Goal: Find specific page/section: Find specific page/section

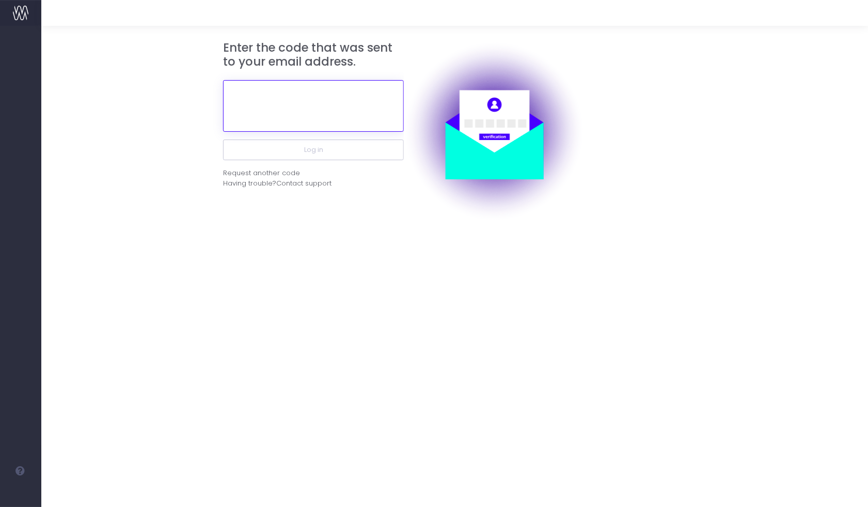
click at [336, 110] on input "text" at bounding box center [313, 106] width 181 height 52
paste input "136794"
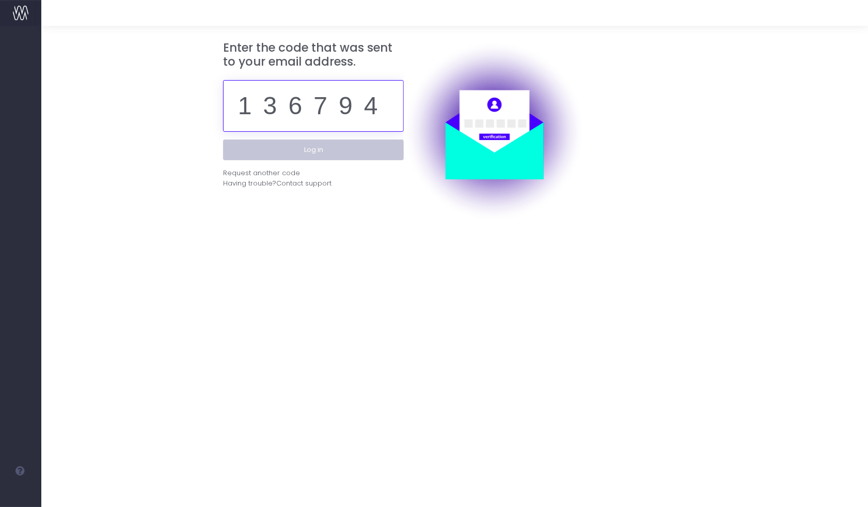
type input "136794"
click at [303, 157] on button "Log in" at bounding box center [313, 149] width 181 height 21
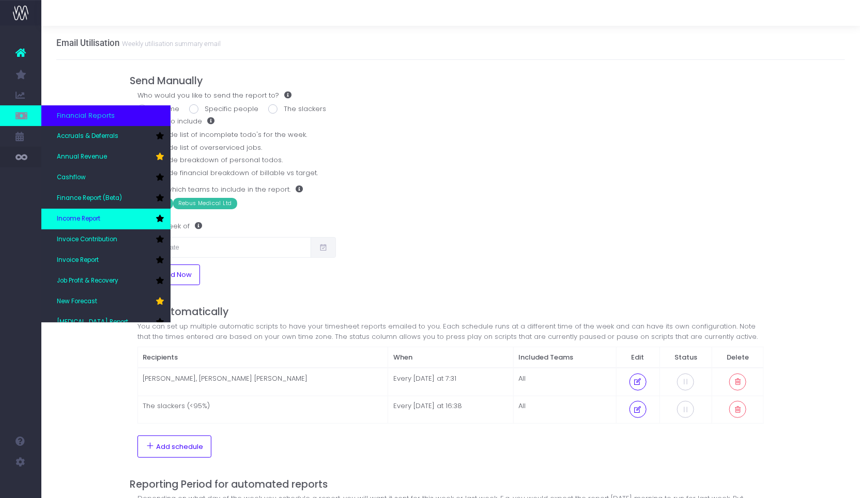
click at [80, 223] on span "Income Report" at bounding box center [78, 218] width 43 height 9
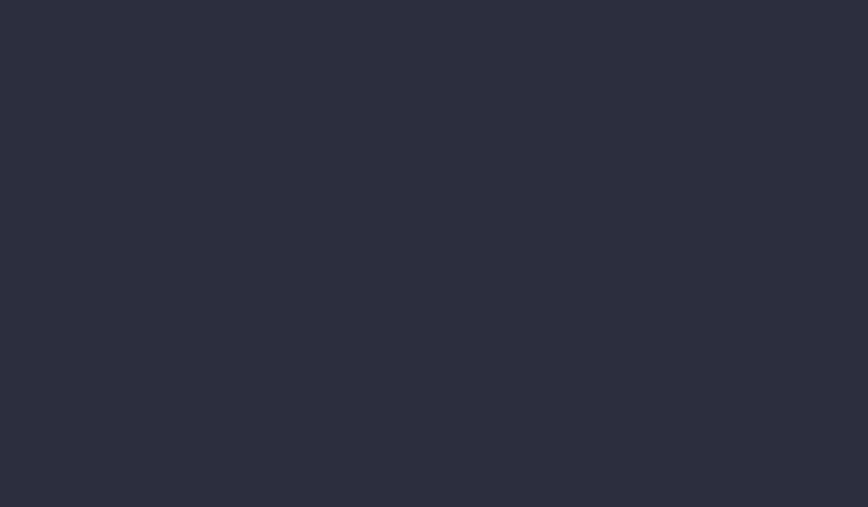
select select "job"
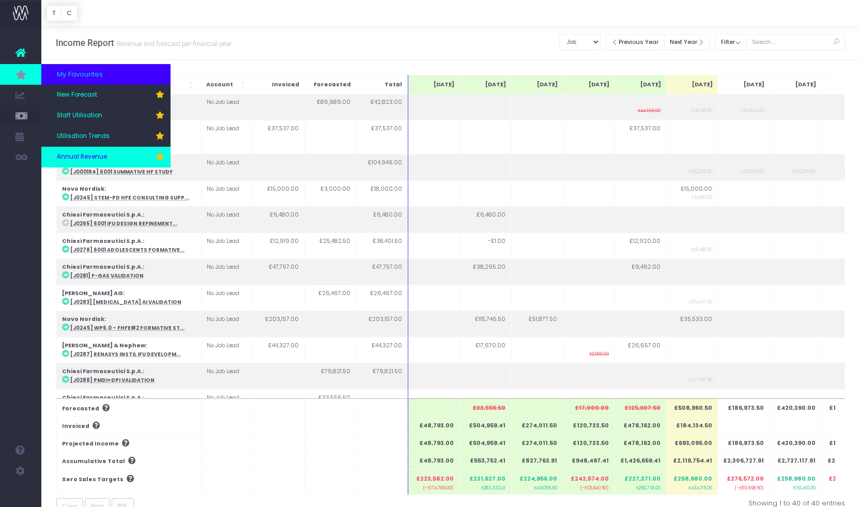
click at [88, 158] on span "Annual Revenue" at bounding box center [82, 156] width 50 height 9
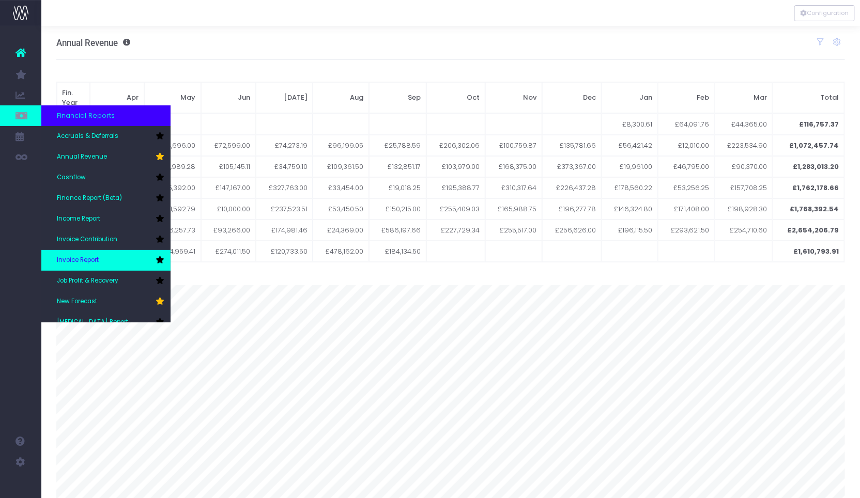
click at [77, 260] on span "Invoice Report" at bounding box center [78, 260] width 42 height 9
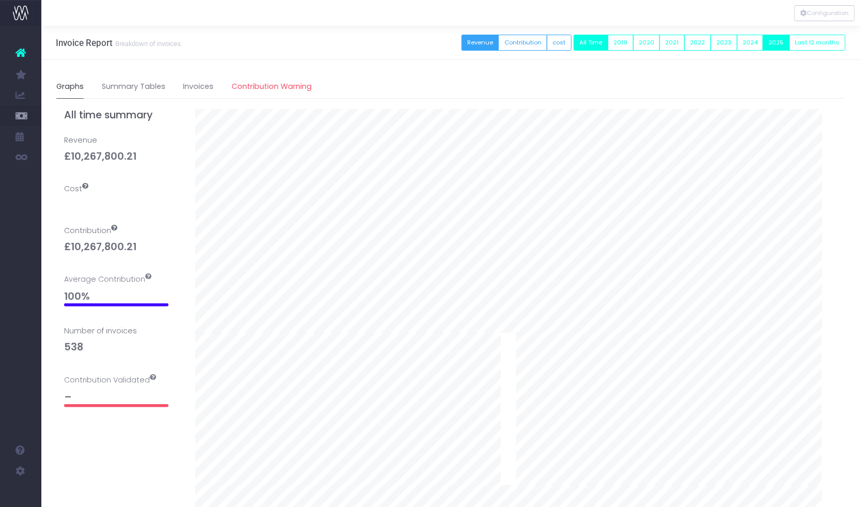
click at [778, 40] on button "2025" at bounding box center [776, 43] width 27 height 16
click at [755, 45] on button "2024" at bounding box center [750, 43] width 27 height 16
click at [780, 40] on button "2025" at bounding box center [776, 43] width 27 height 16
